Goal: Information Seeking & Learning: Learn about a topic

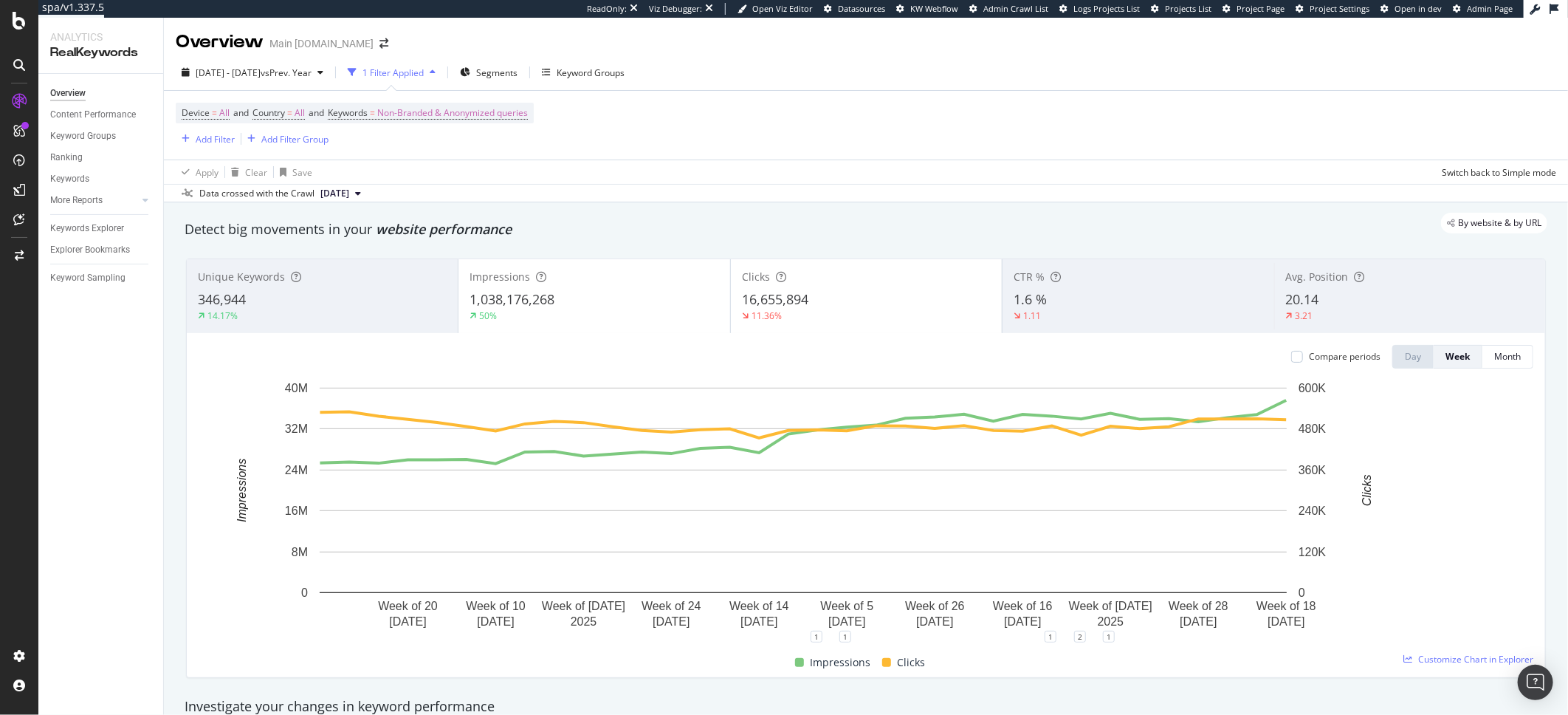
scroll to position [426, 0]
